Goal: Navigation & Orientation: Understand site structure

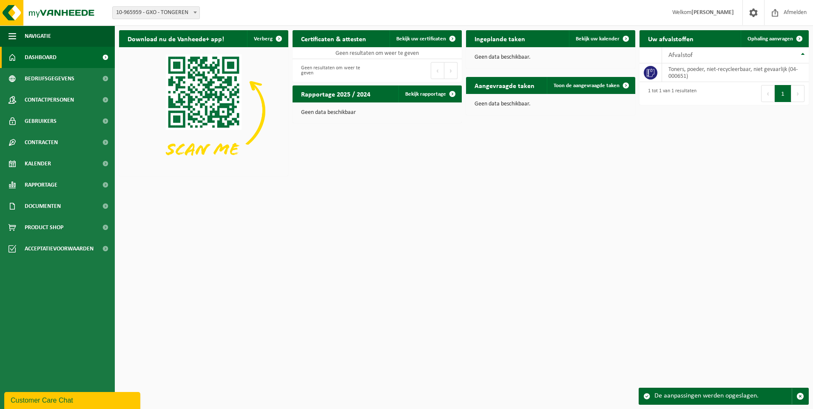
click at [465, 239] on html "Vestiging: 10-965959 - GXO - TONGEREN 10-965959 - GXO - TONGEREN Welkom JOHAN F…" at bounding box center [406, 204] width 813 height 409
click at [106, 57] on span at bounding box center [105, 57] width 19 height 21
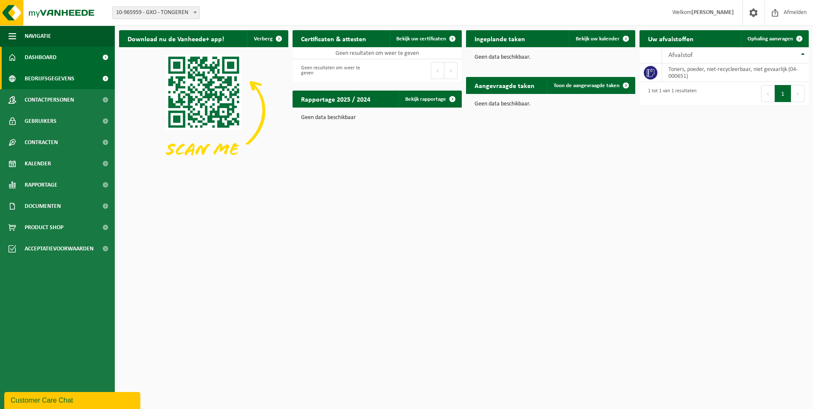
click at [39, 77] on span "Bedrijfsgegevens" at bounding box center [50, 78] width 50 height 21
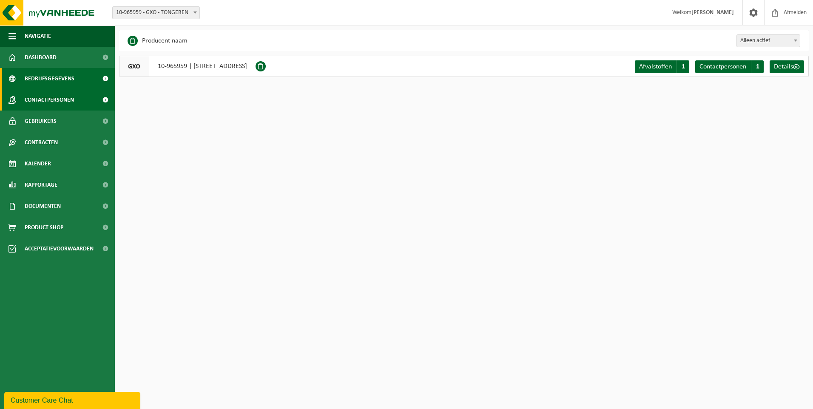
click at [48, 99] on span "Contactpersonen" at bounding box center [49, 99] width 49 height 21
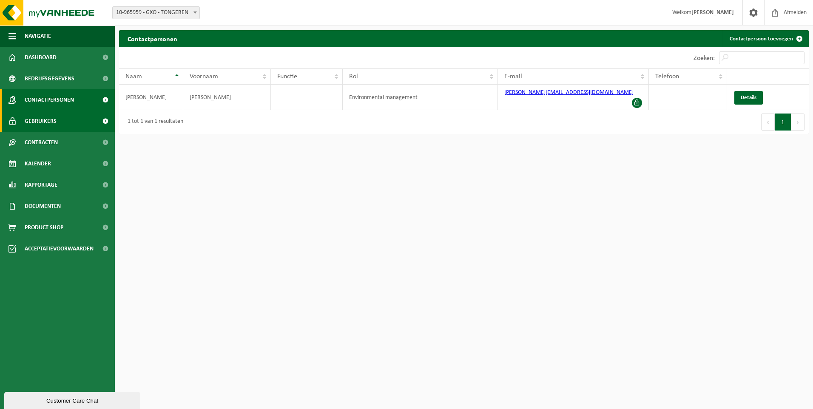
click at [42, 122] on span "Gebruikers" at bounding box center [41, 121] width 32 height 21
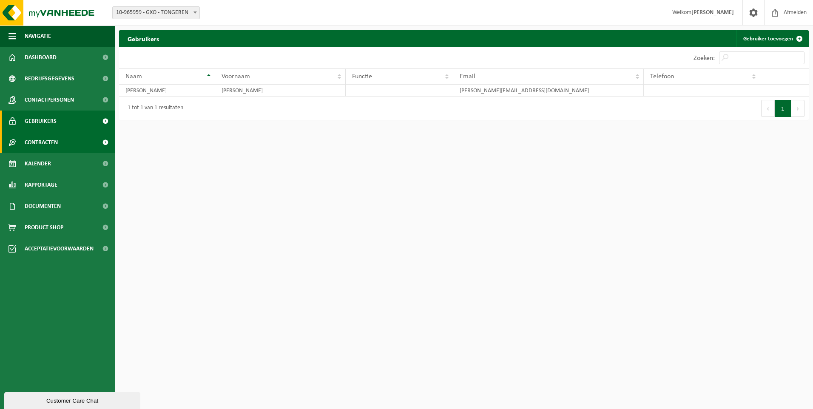
click at [34, 144] on span "Contracten" at bounding box center [41, 142] width 33 height 21
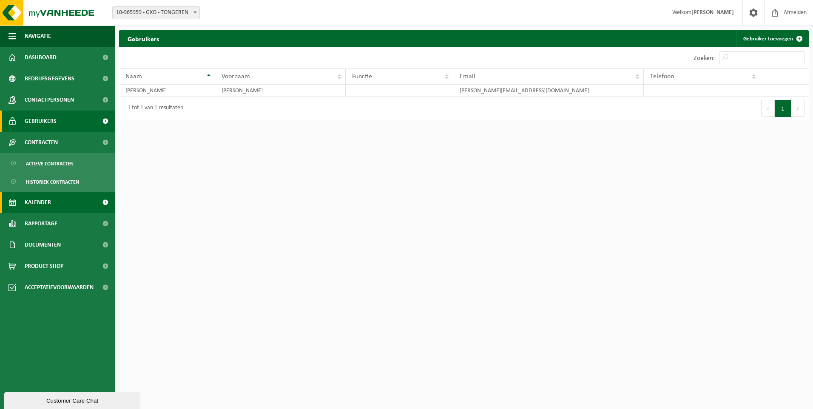
click at [40, 203] on span "Kalender" at bounding box center [38, 202] width 26 height 21
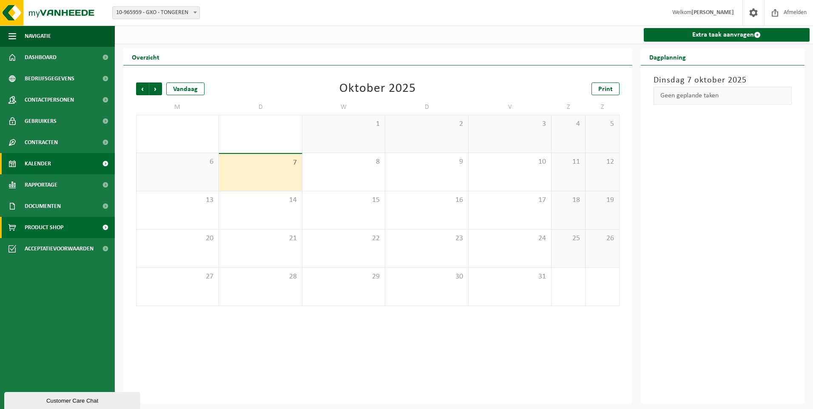
click at [38, 228] on span "Product Shop" at bounding box center [44, 227] width 39 height 21
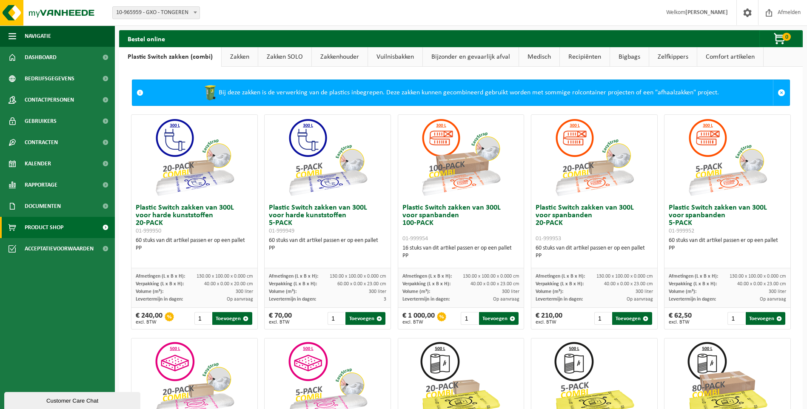
click at [42, 210] on span "Documenten" at bounding box center [43, 206] width 36 height 21
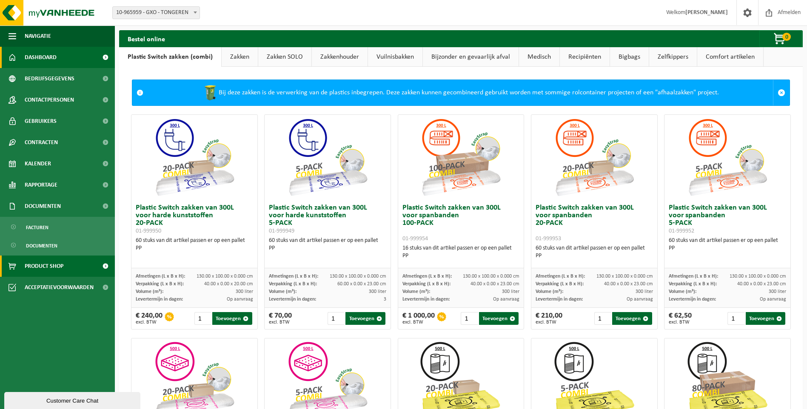
drag, startPoint x: 11, startPoint y: 36, endPoint x: 17, endPoint y: 47, distance: 11.8
click at [11, 36] on span "button" at bounding box center [13, 36] width 8 height 21
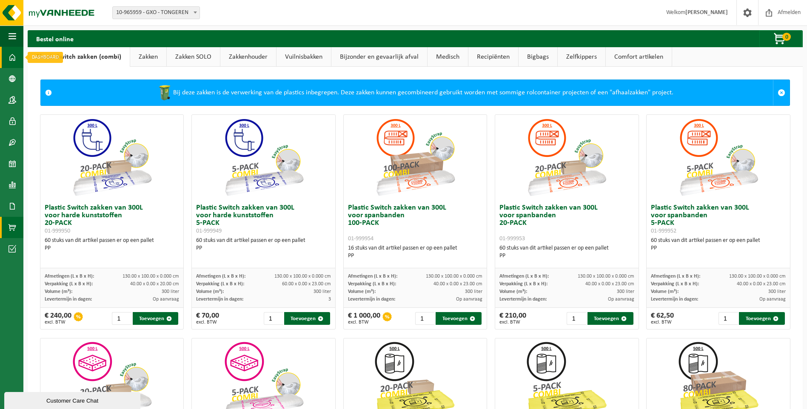
click at [11, 56] on span at bounding box center [13, 57] width 8 height 21
